Goal: Register for event/course

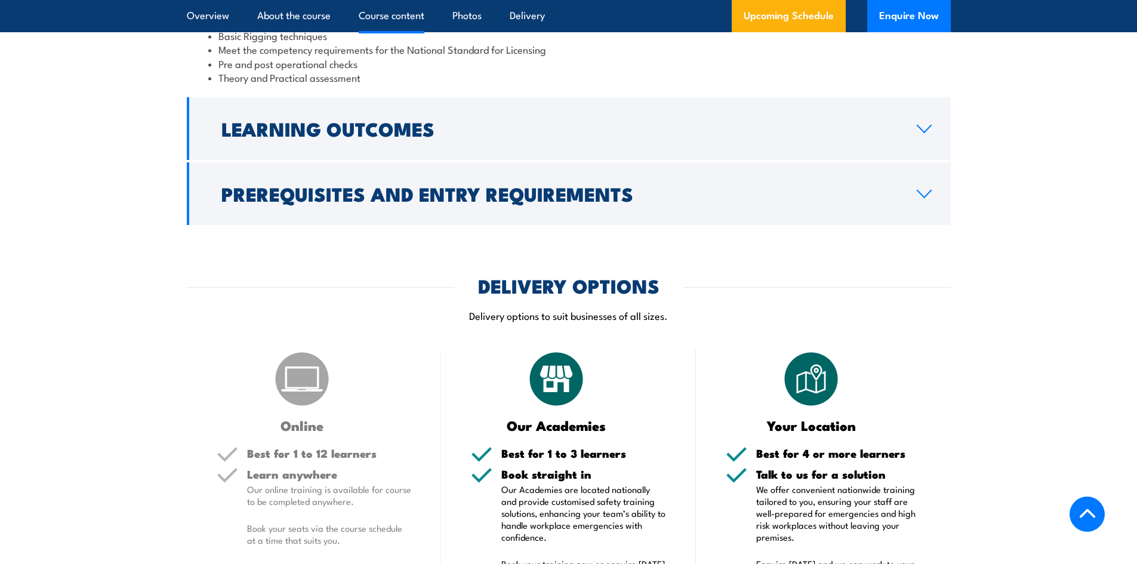
scroll to position [1373, 0]
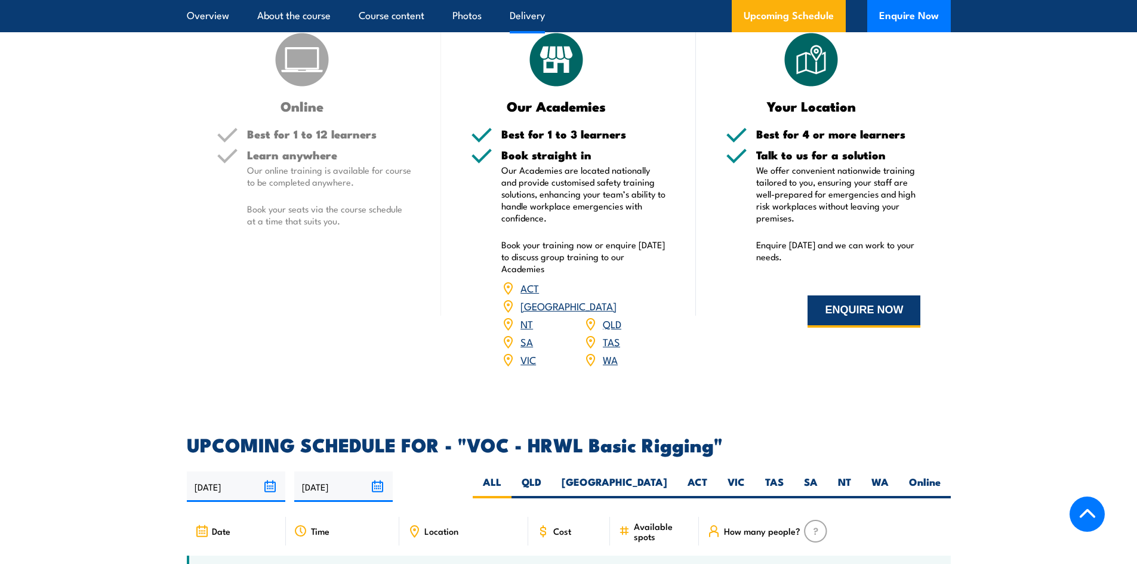
click at [892, 315] on button "ENQUIRE NOW" at bounding box center [864, 311] width 113 height 32
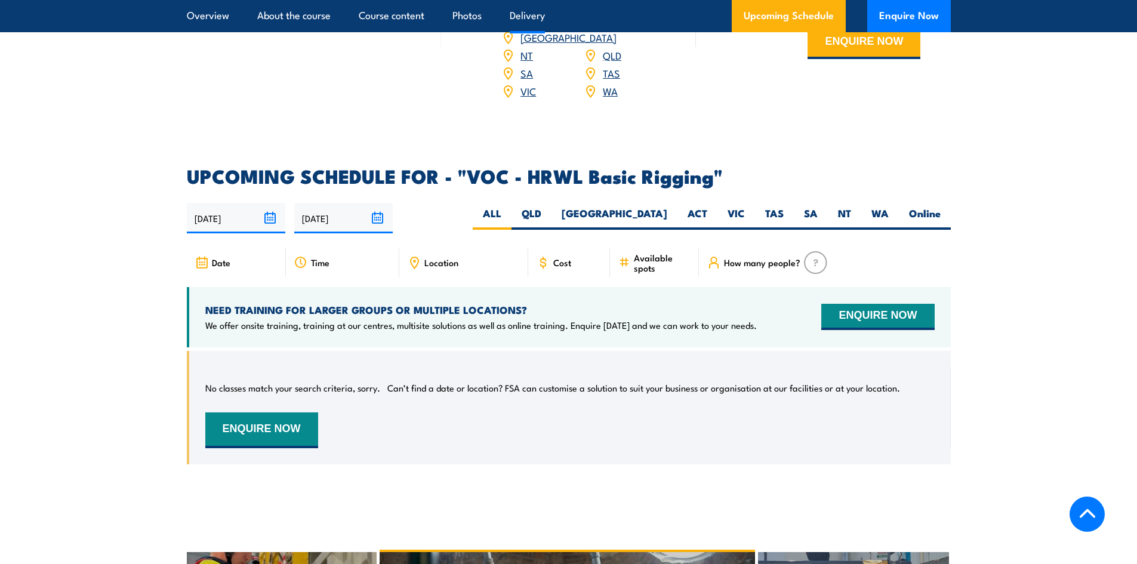
scroll to position [1791, 0]
